Goal: Task Accomplishment & Management: Manage account settings

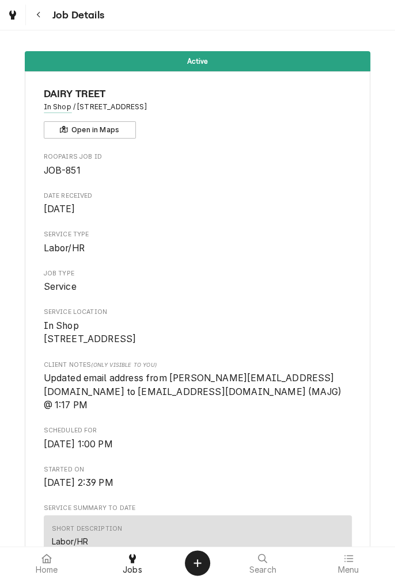
click at [58, 18] on span "Job Details" at bounding box center [76, 15] width 55 height 16
click at [57, 24] on div "Job Details" at bounding box center [66, 15] width 76 height 21
click at [36, 23] on button "Navigate back" at bounding box center [38, 15] width 21 height 21
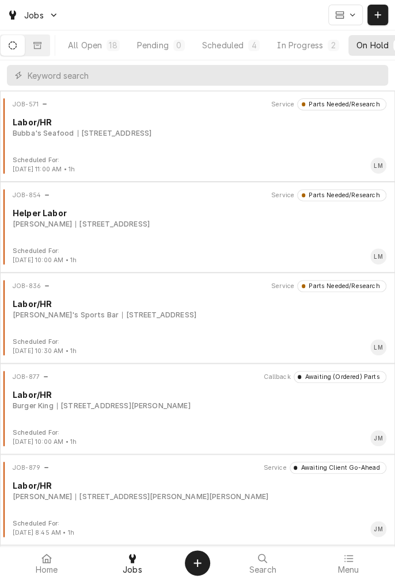
click at [242, 44] on div "Scheduled" at bounding box center [222, 45] width 41 height 12
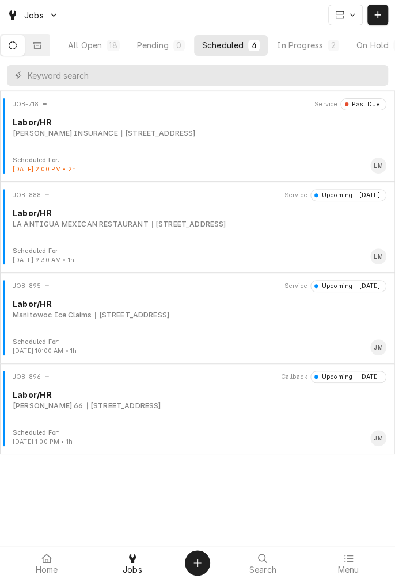
click at [178, 223] on div "[STREET_ADDRESS]" at bounding box center [189, 224] width 74 height 10
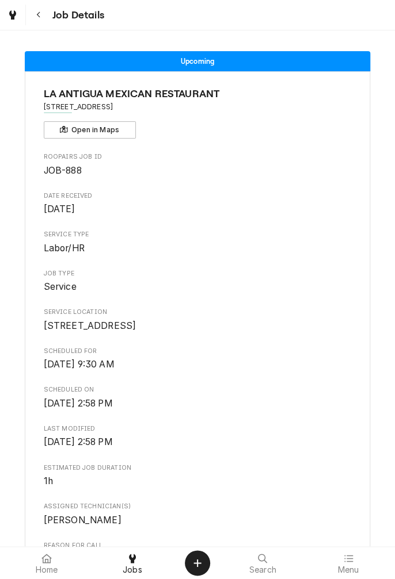
click at [40, 25] on button "Navigate back" at bounding box center [38, 15] width 21 height 21
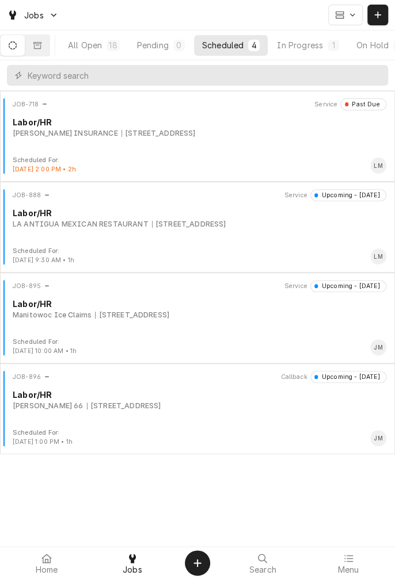
click at [315, 53] on button "In Progress 1" at bounding box center [308, 45] width 78 height 21
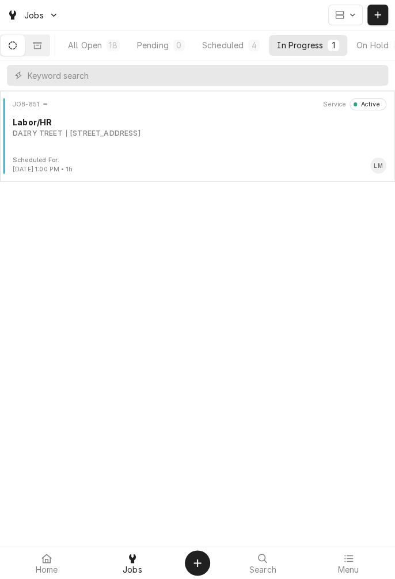
click at [121, 151] on div "JOB-851 Service Active Labor/HR DAIRY TREET 1604 Houston Hwy, Victoria, TX 77901" at bounding box center [198, 127] width 386 height 58
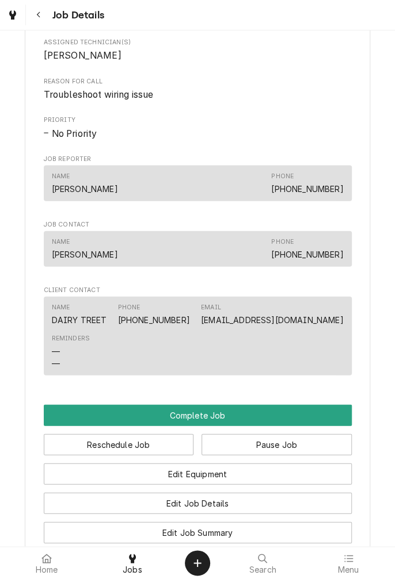
scroll to position [701, 0]
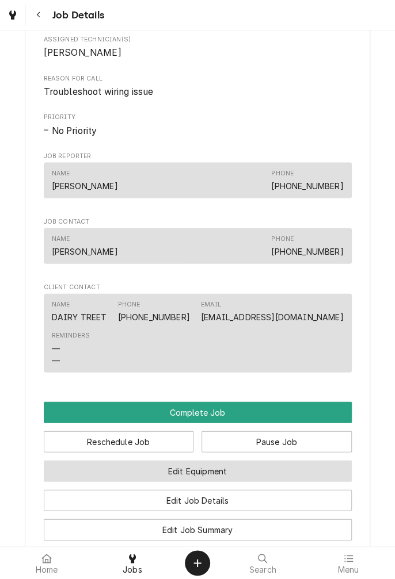
click at [242, 478] on button "Edit Equipment" at bounding box center [198, 470] width 308 height 21
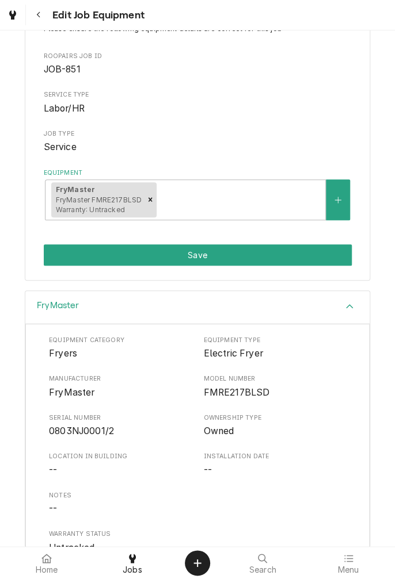
scroll to position [98, 0]
